Goal: Entertainment & Leisure: Consume media (video, audio)

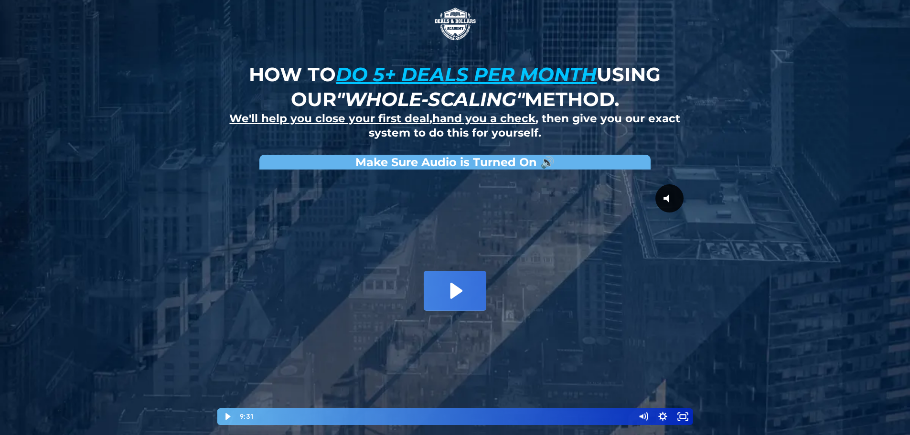
click at [472, 277] on icon "Play Video: David Choi - Whole-Scaling VSL V.2 (short)" at bounding box center [455, 291] width 62 height 40
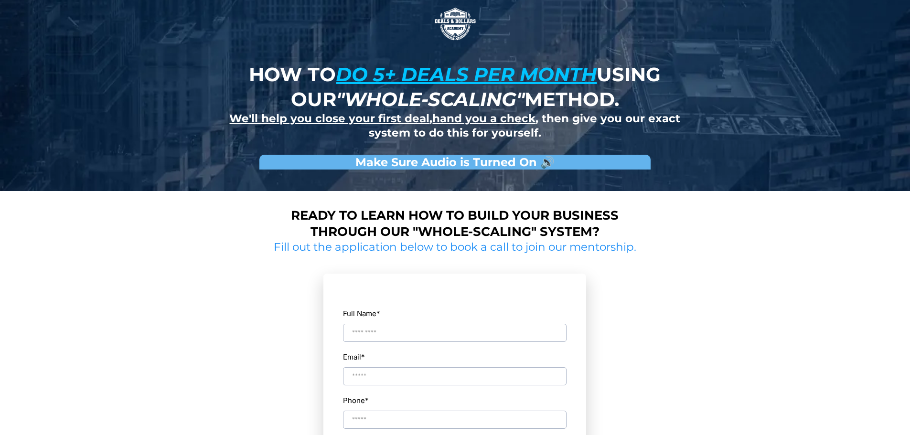
drag, startPoint x: 224, startPoint y: 241, endPoint x: 248, endPoint y: 265, distance: 33.8
click at [224, 241] on div "Ready to learn how to build your business through our "whole-scaling" system? F…" at bounding box center [455, 405] width 559 height 408
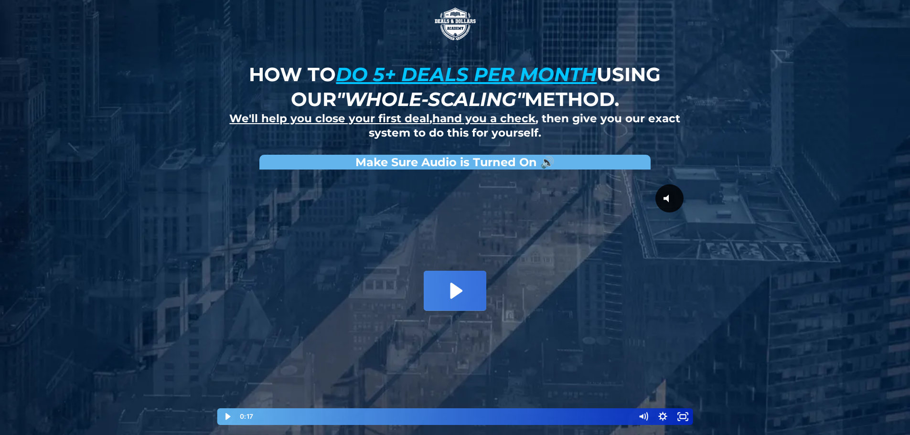
click at [443, 295] on icon "Play Video: David Choi - Whole-Scaling VSL V.2 (short)" at bounding box center [455, 291] width 62 height 40
click at [681, 417] on icon "Fullscreen" at bounding box center [683, 417] width 20 height 17
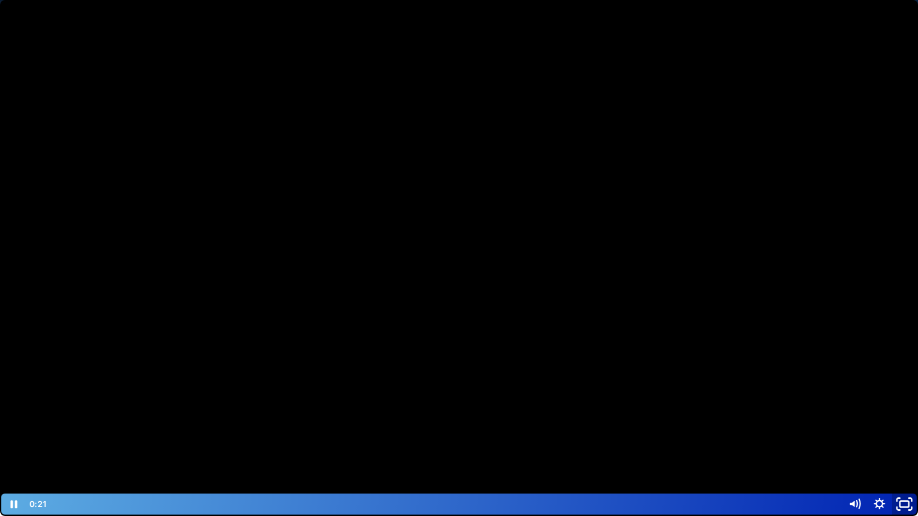
click at [908, 435] on icon "Unfullscreen" at bounding box center [904, 504] width 30 height 25
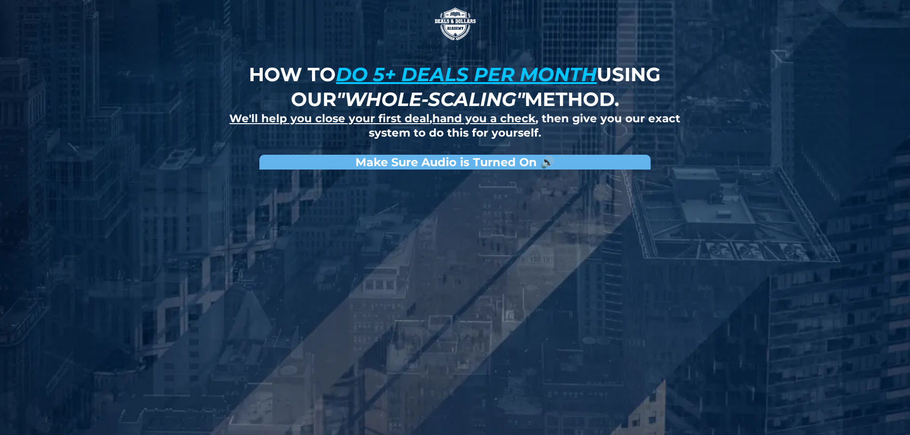
click at [55, 234] on div "How to do 5+ deals per month using our "whole-scaling" method. We'll help you c…" at bounding box center [455, 221] width 910 height 443
drag, startPoint x: 0, startPoint y: 219, endPoint x: 5, endPoint y: 225, distance: 8.1
click at [0, 219] on div "How to do 5+ deals per month using our "whole-scaling" method. We'll help you c…" at bounding box center [455, 221] width 910 height 443
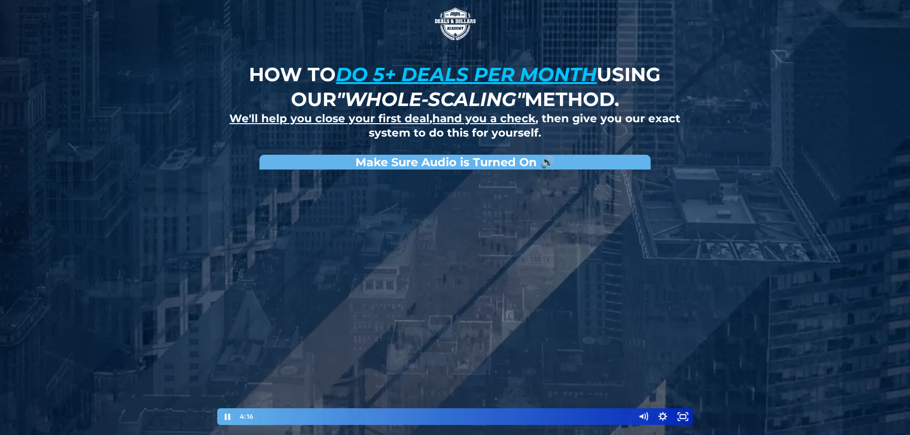
scroll to position [96, 0]
